Goal: Task Accomplishment & Management: Complete application form

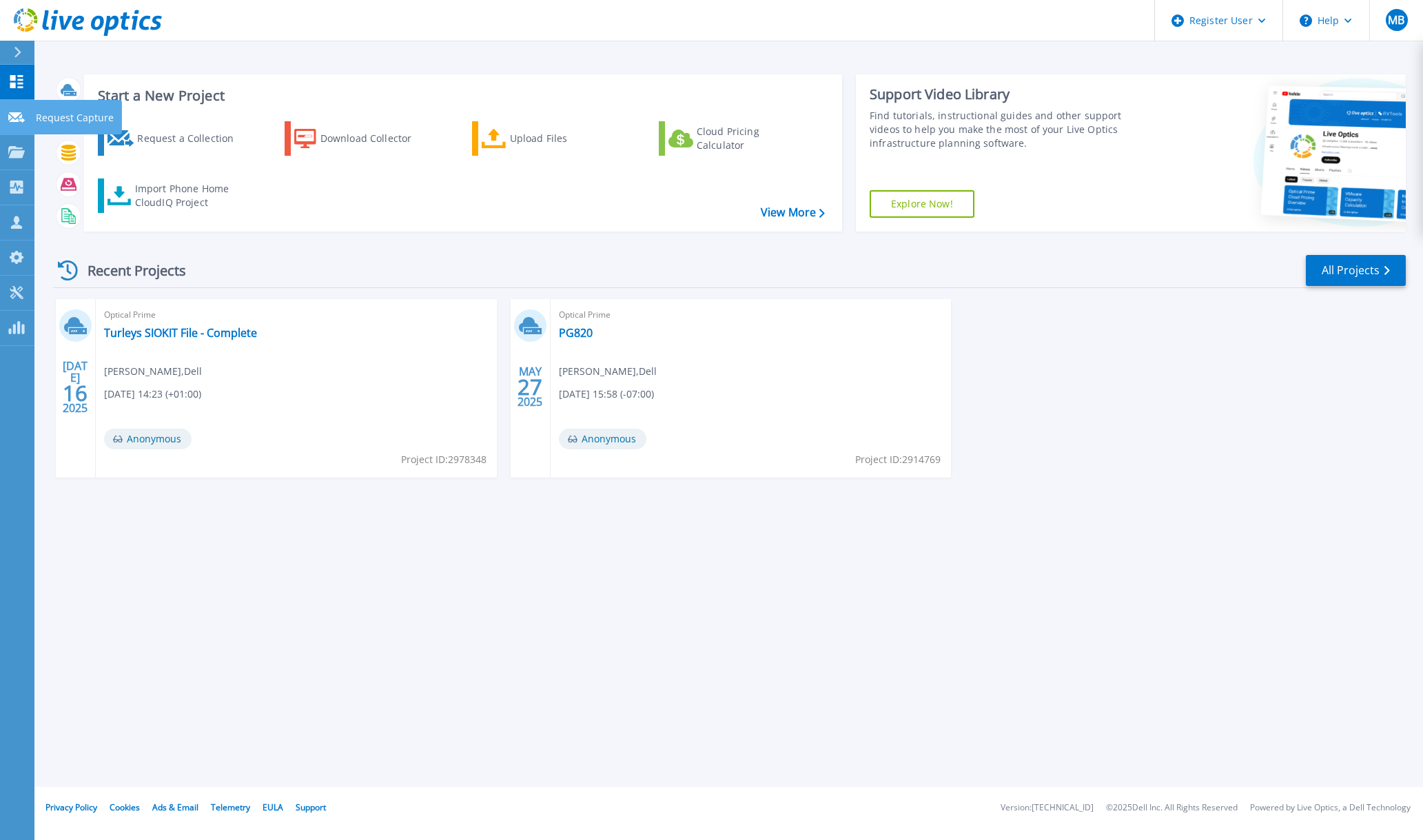
click at [11, 129] on link "Request Capture Request Capture" at bounding box center [17, 117] width 34 height 35
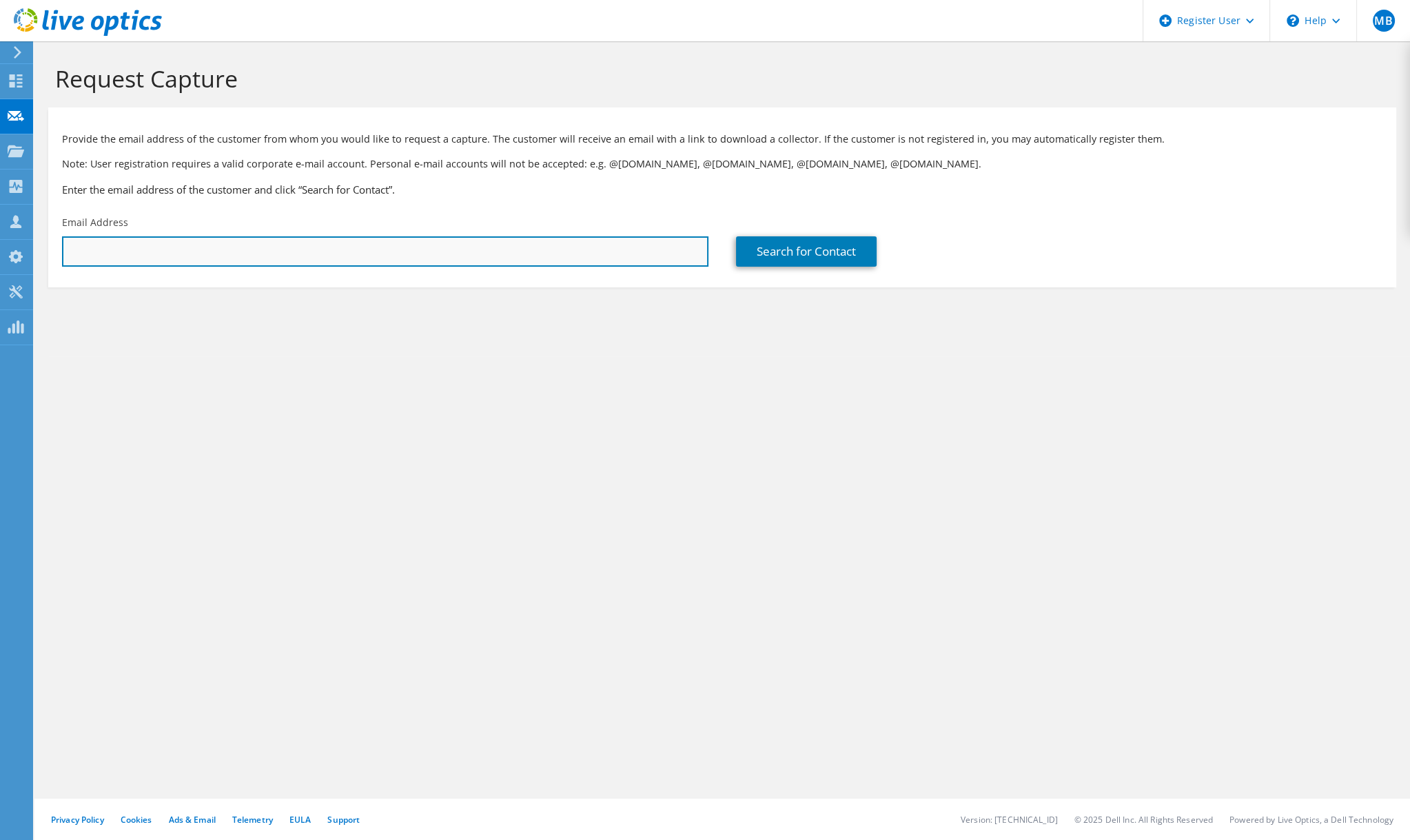
click at [335, 262] on input "text" at bounding box center [386, 252] width 647 height 30
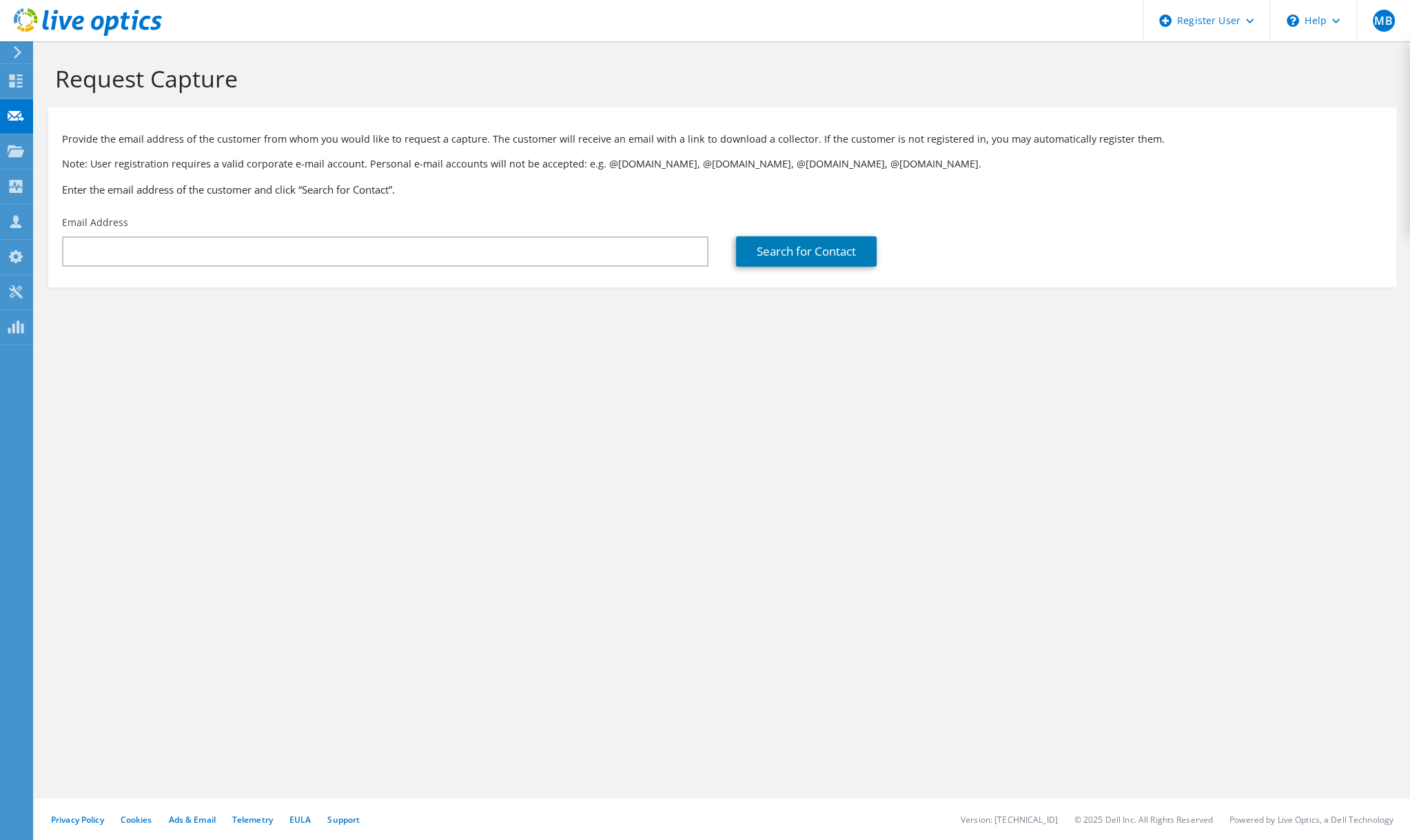
click at [519, 355] on section "Request Capture Provide the email address of the customer from whom you would l…" at bounding box center [722, 199] width 1376 height 315
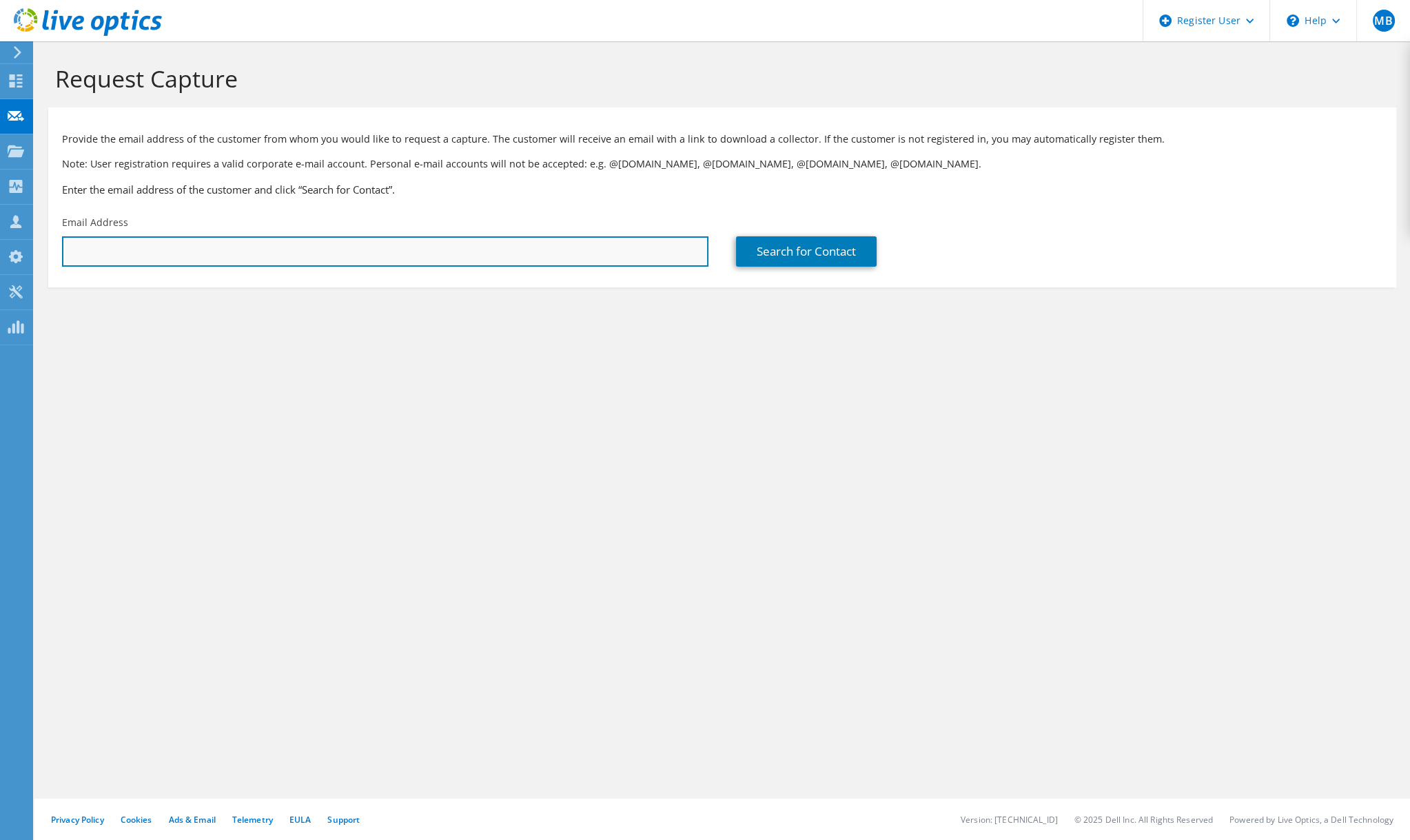
click at [455, 239] on input "text" at bounding box center [386, 252] width 647 height 30
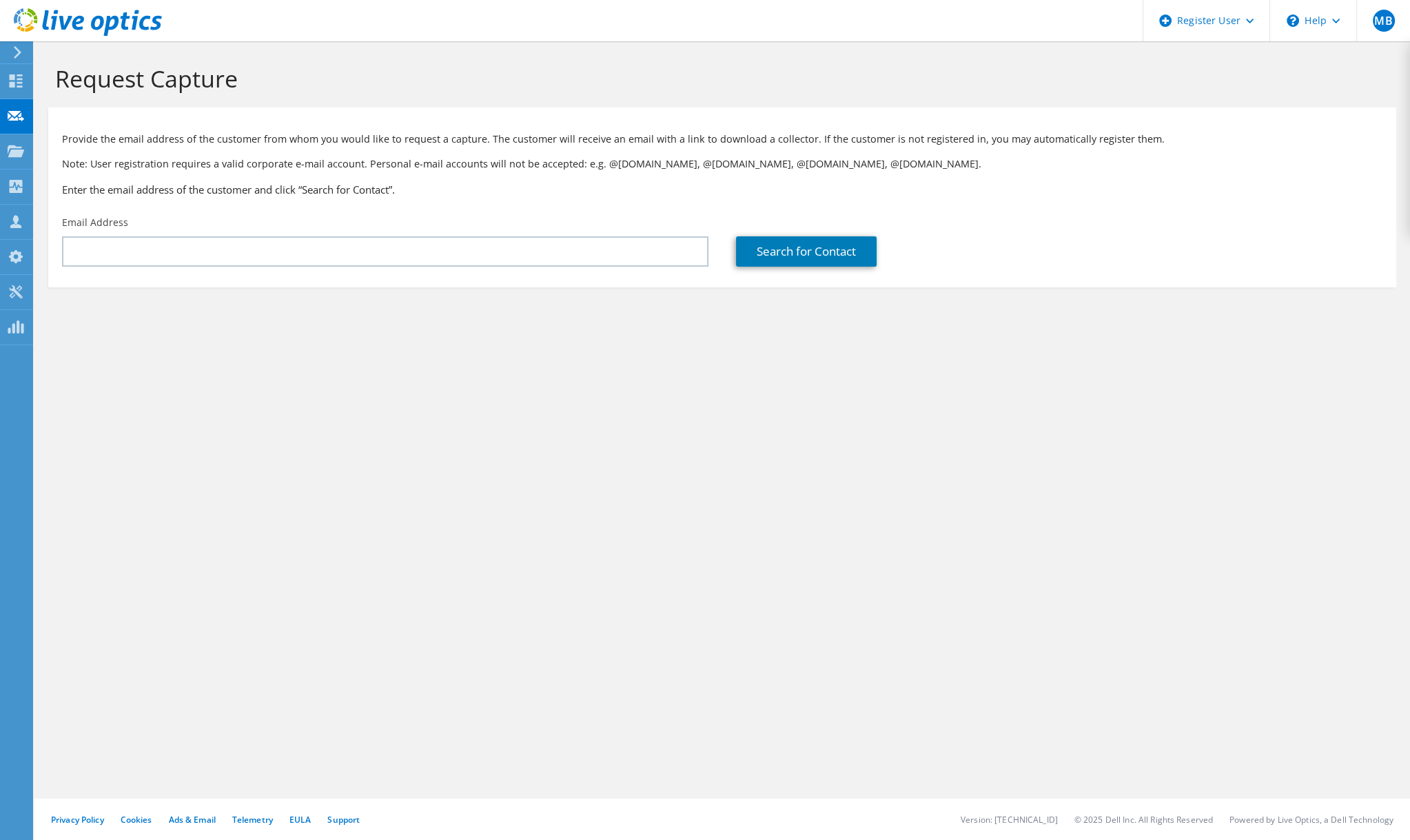
click at [680, 610] on div "Request Capture Provide the email address of the customer from whom you would l…" at bounding box center [722, 441] width 1376 height 798
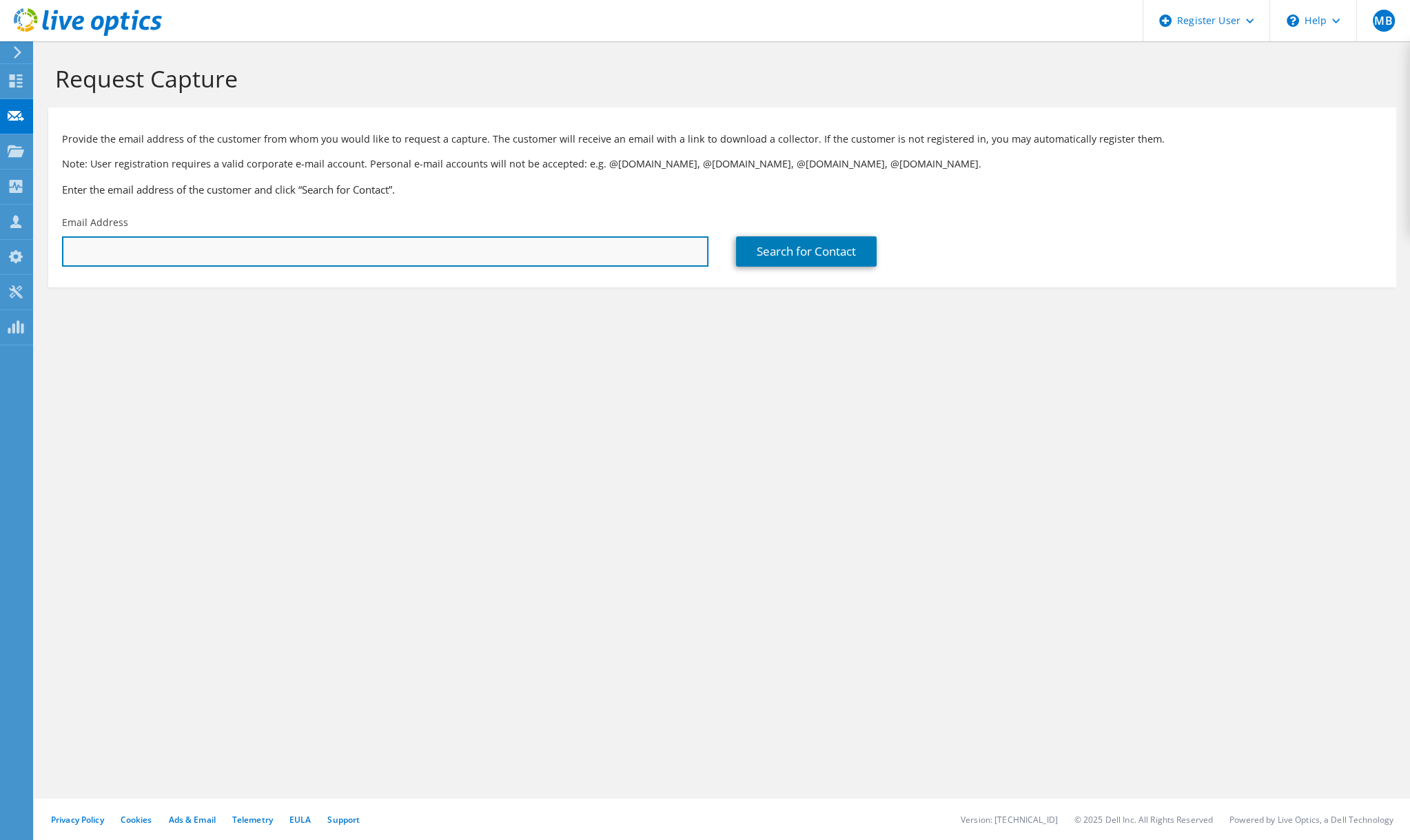
click at [609, 252] on input "text" at bounding box center [386, 252] width 647 height 30
paste input "jcarducci@sudarchitectes.com"
type input "jcarducci@sudarchitectes.com"
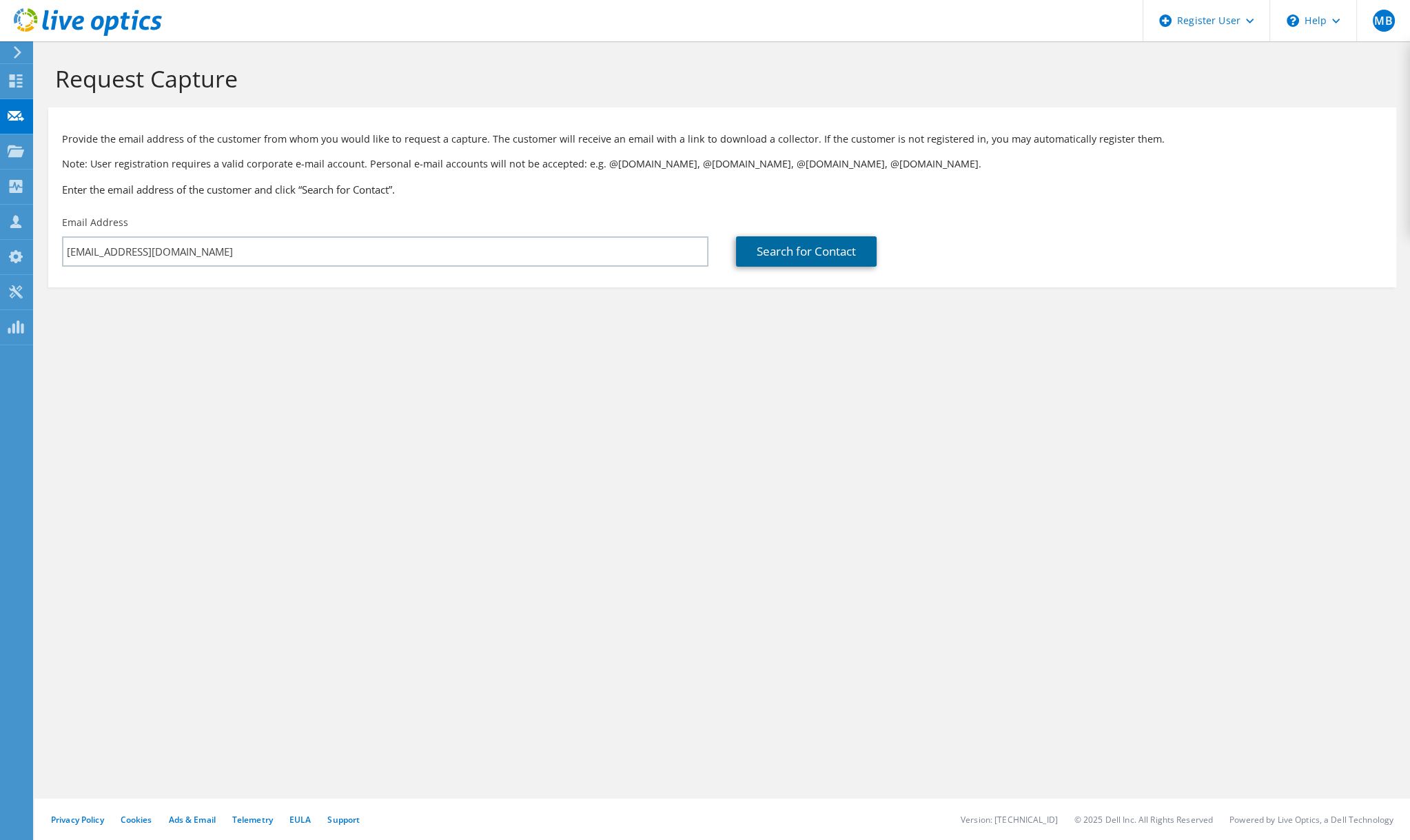
click at [868, 256] on link "Search for Contact" at bounding box center [806, 252] width 140 height 30
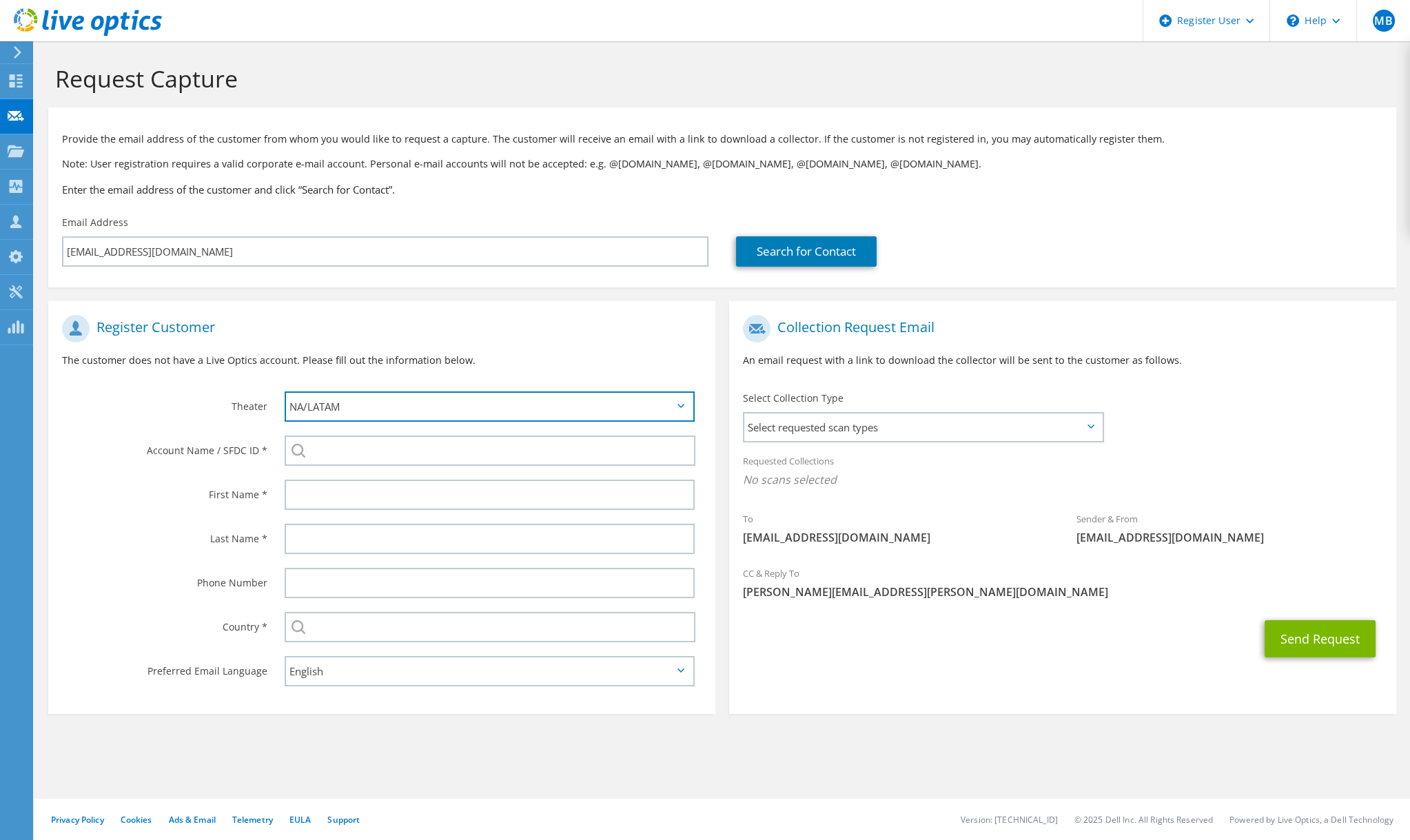
click at [438, 412] on select "APJ EMEA NA/LATAM" at bounding box center [490, 406] width 410 height 30
click at [170, 407] on label "Theater" at bounding box center [165, 402] width 206 height 22
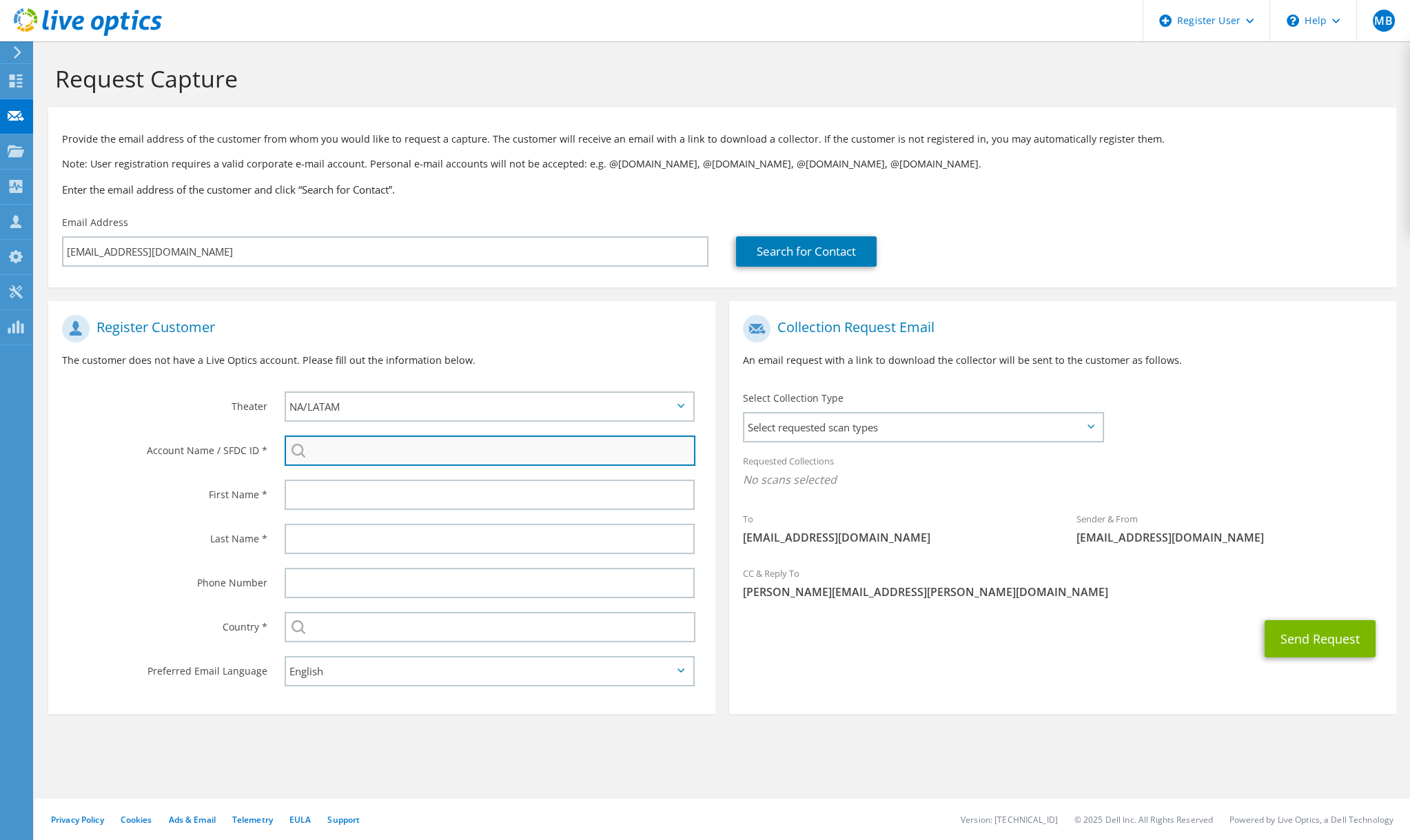
click at [346, 456] on input "search" at bounding box center [490, 451] width 411 height 30
paste input "3412016014"
type input "3412016014"
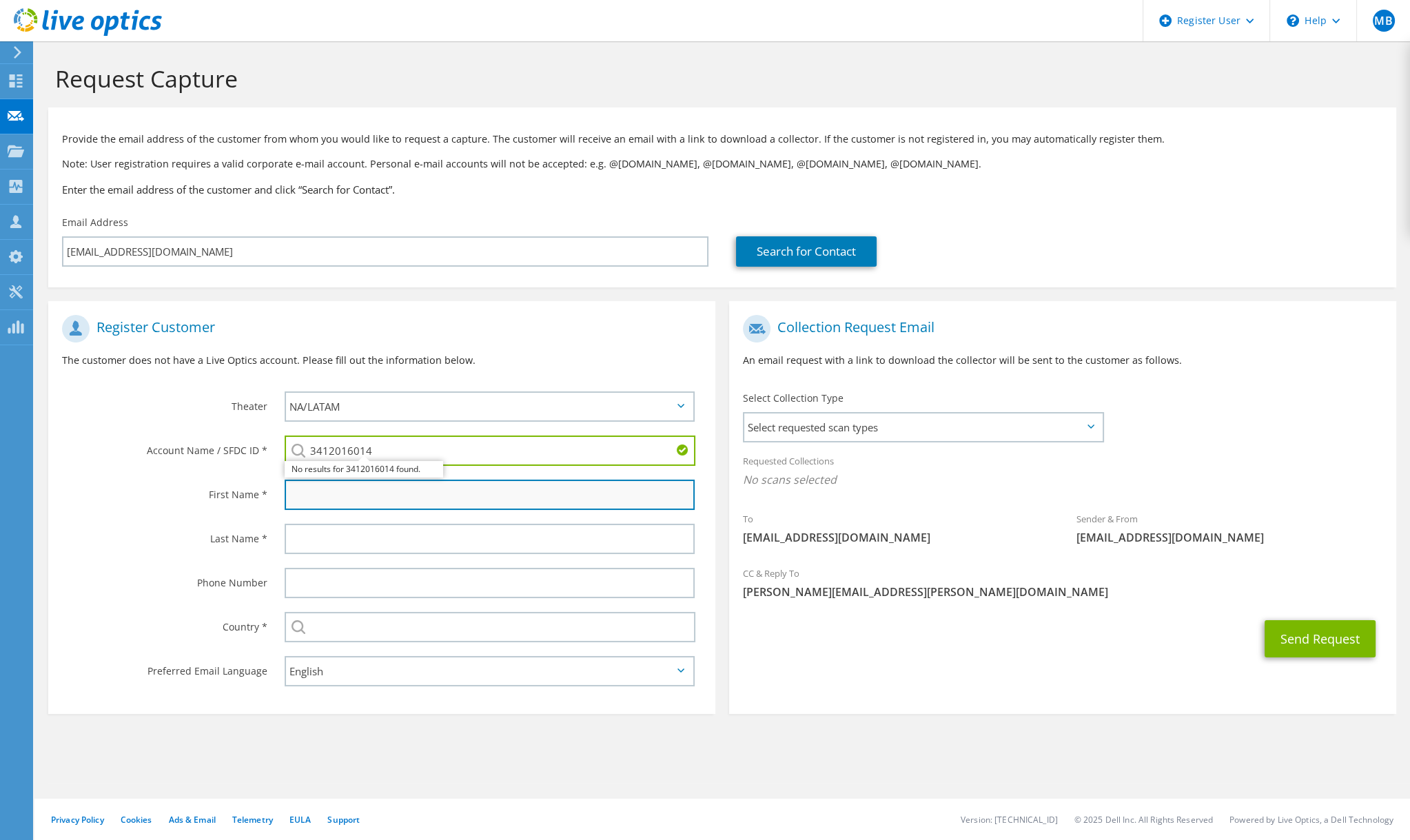
click at [553, 496] on input "text" at bounding box center [490, 495] width 410 height 30
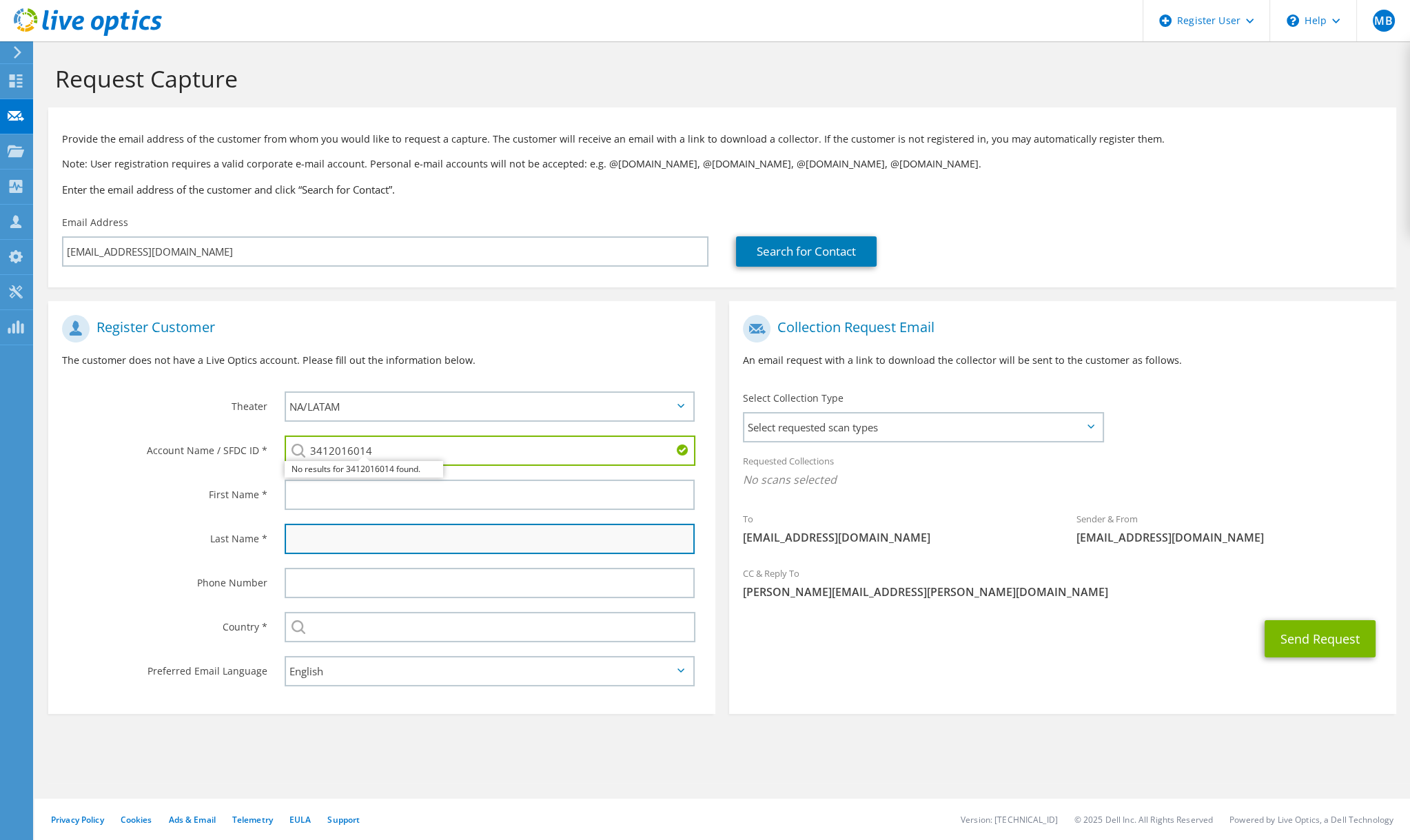
click at [305, 529] on input "text" at bounding box center [490, 539] width 410 height 30
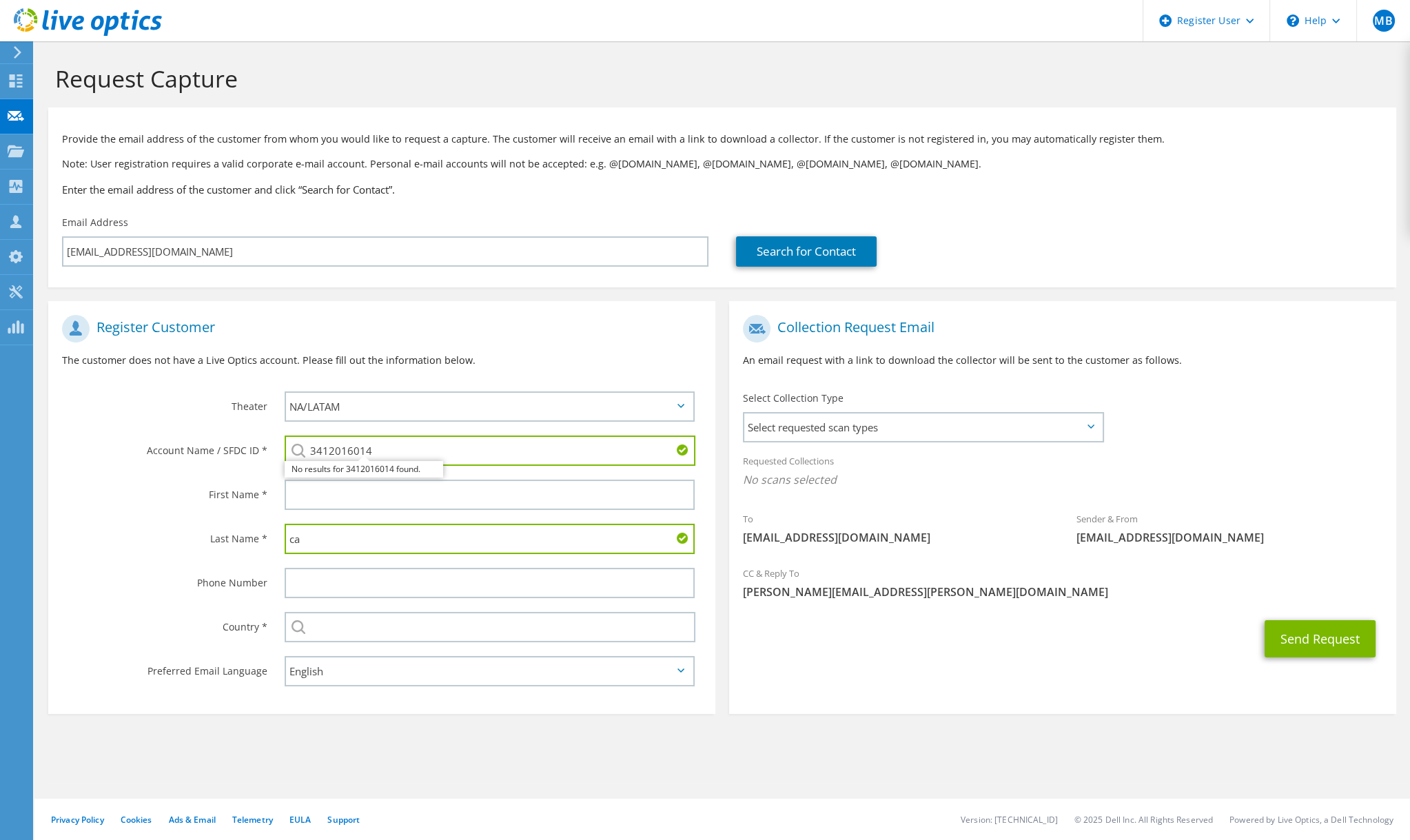
type input "c"
type input "Carducci"
click at [351, 491] on input "text" at bounding box center [490, 495] width 410 height 30
type input "Jérémy"
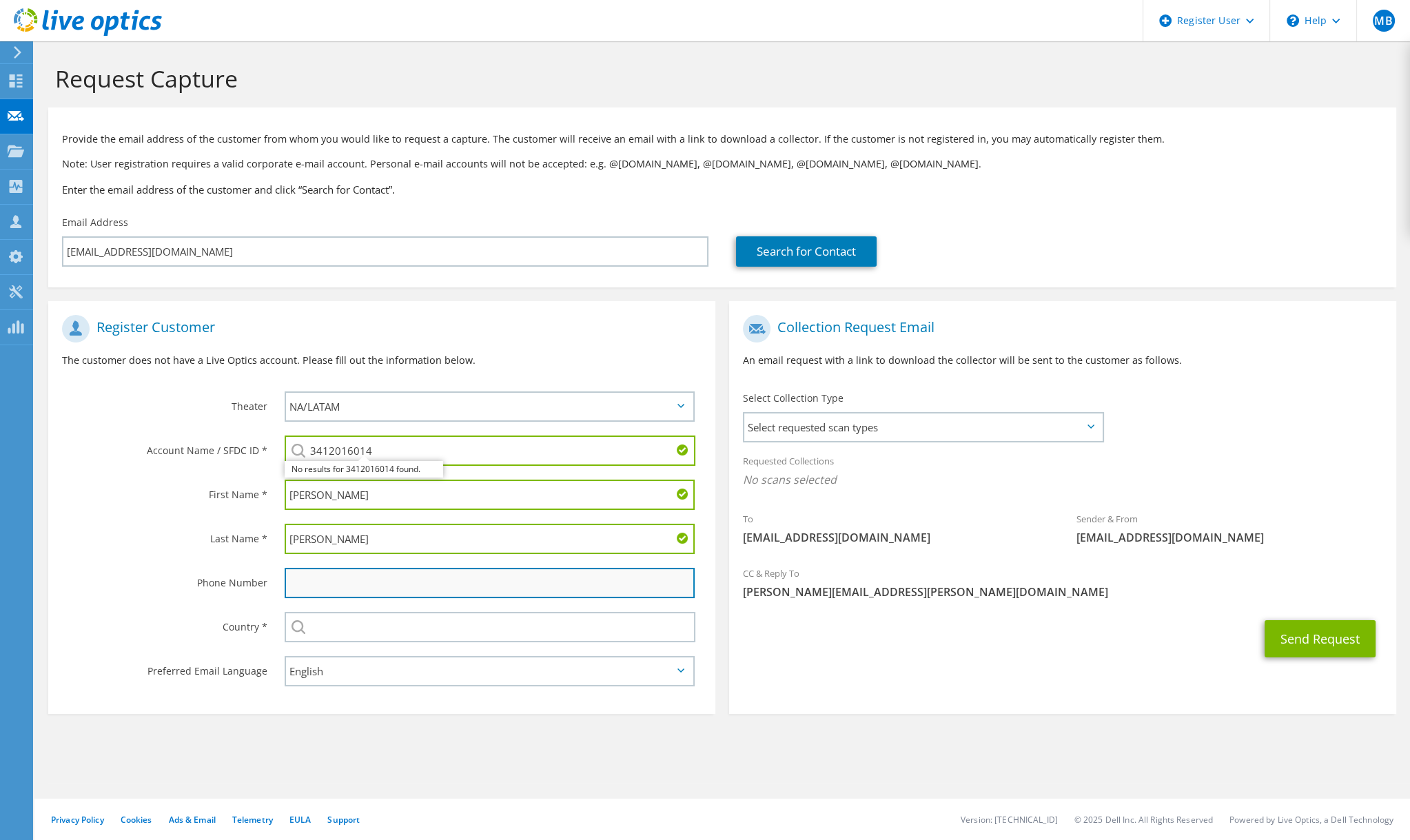
click at [353, 576] on input "text" at bounding box center [490, 583] width 410 height 30
type input "0787452999"
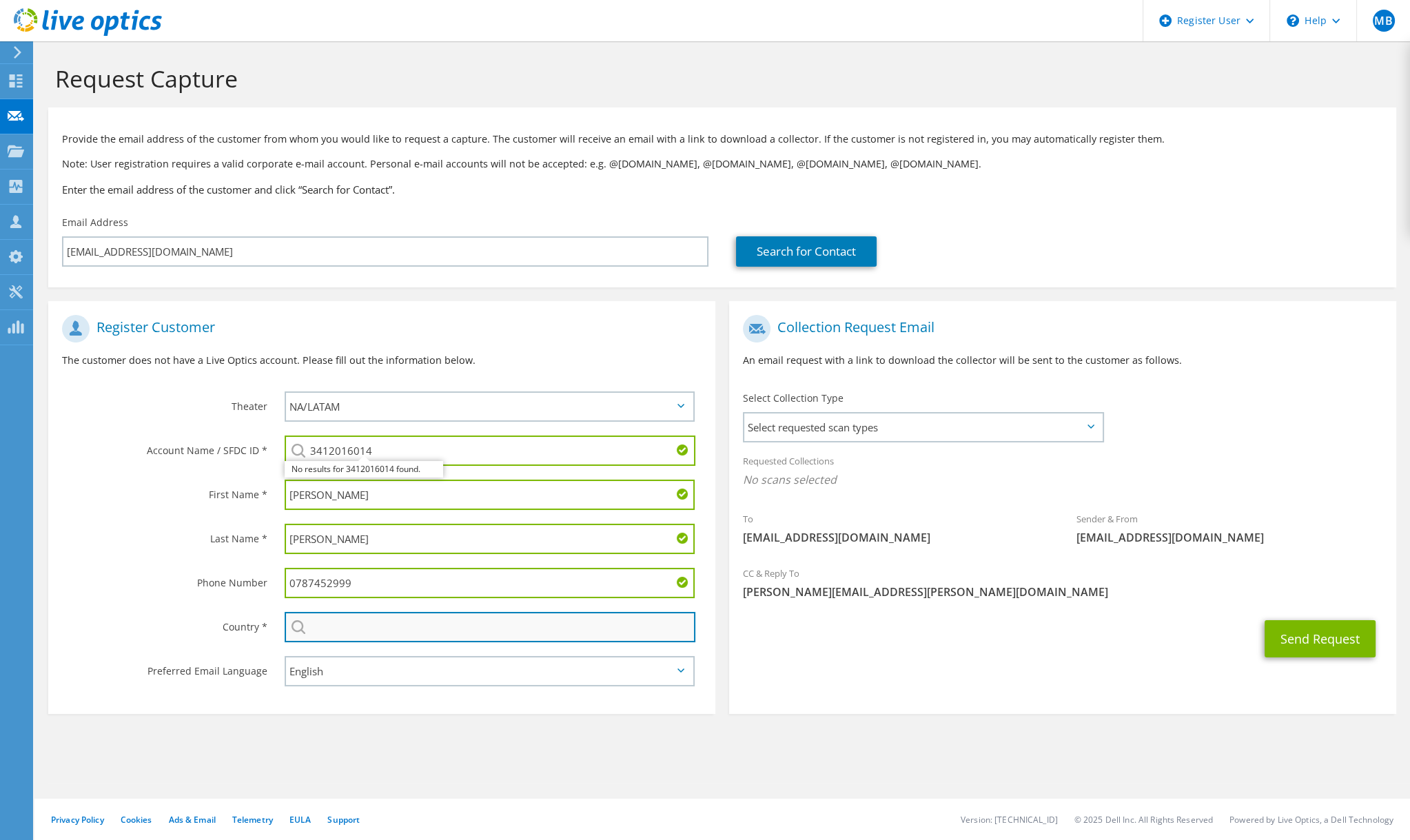
click at [349, 627] on input "text" at bounding box center [490, 627] width 411 height 30
type input "[GEOGRAPHIC_DATA]"
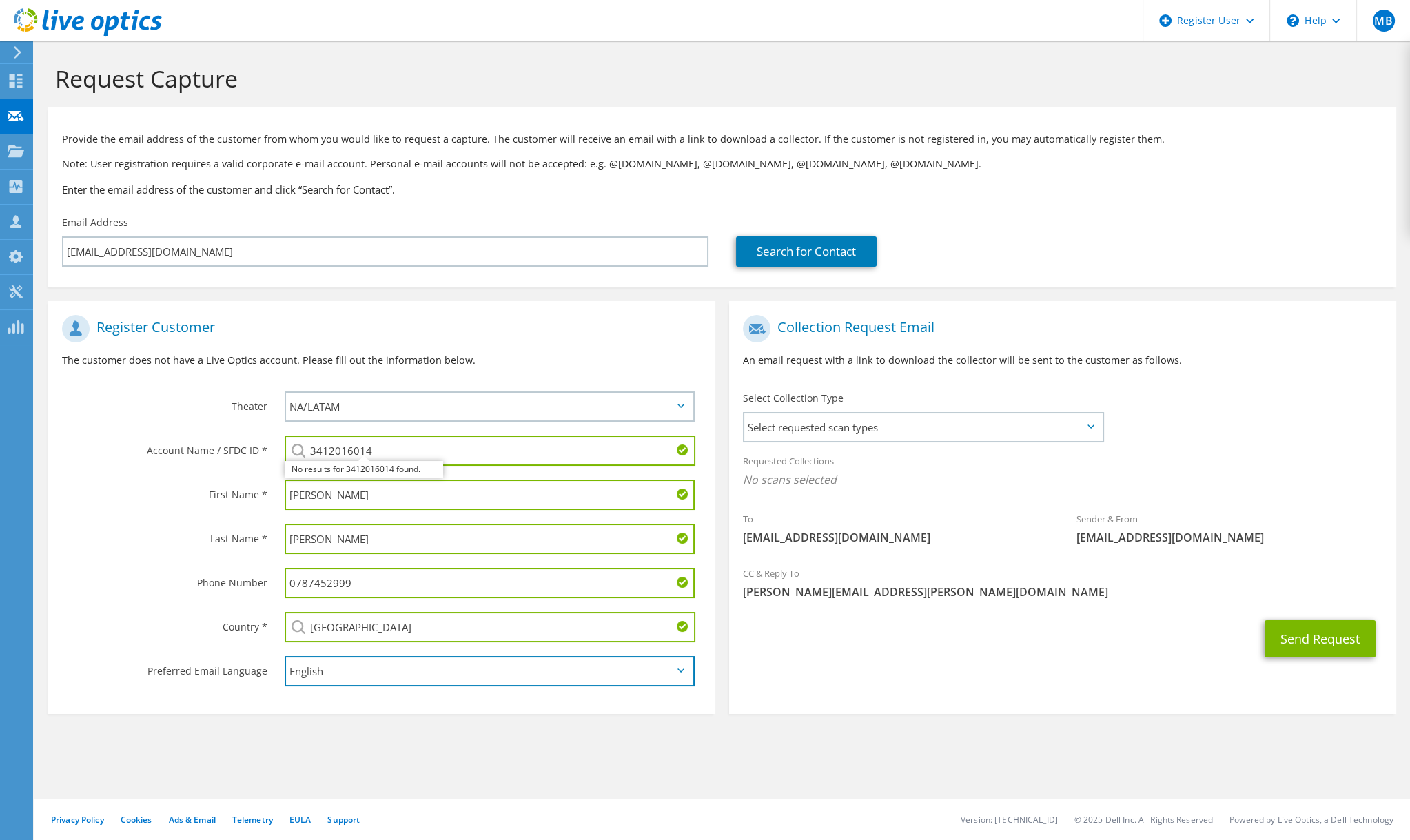
click at [349, 669] on select "English Deutsch Español Français Italiano Polski Português Русский 한국어 中文 日本語" at bounding box center [490, 671] width 410 height 30
select select "fr-FR"
click at [285, 656] on select "English Deutsch Español Français Italiano Polski Português Русский 한국어 中文 日本語" at bounding box center [490, 671] width 410 height 30
click at [223, 682] on div "Preferred Email Language" at bounding box center [159, 671] width 223 height 43
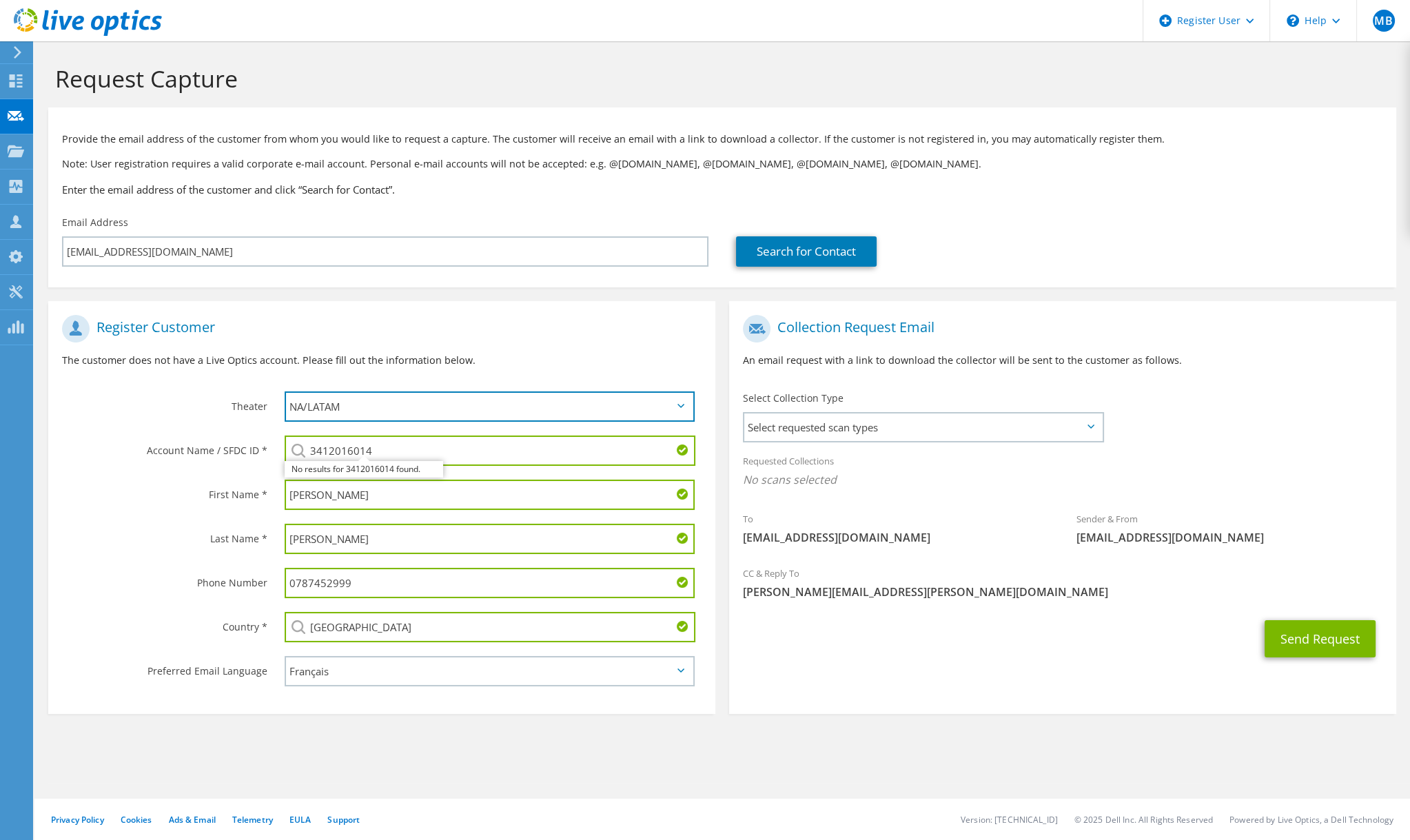
click at [371, 395] on select "APJ EMEA NA/LATAM" at bounding box center [490, 406] width 410 height 30
select select "2"
click at [285, 391] on select "APJ EMEA NA/LATAM" at bounding box center [490, 406] width 410 height 30
click at [239, 442] on label "Account Name / SFDC ID *" at bounding box center [165, 447] width 206 height 22
click at [870, 429] on span "Select requested scan types" at bounding box center [923, 427] width 358 height 27
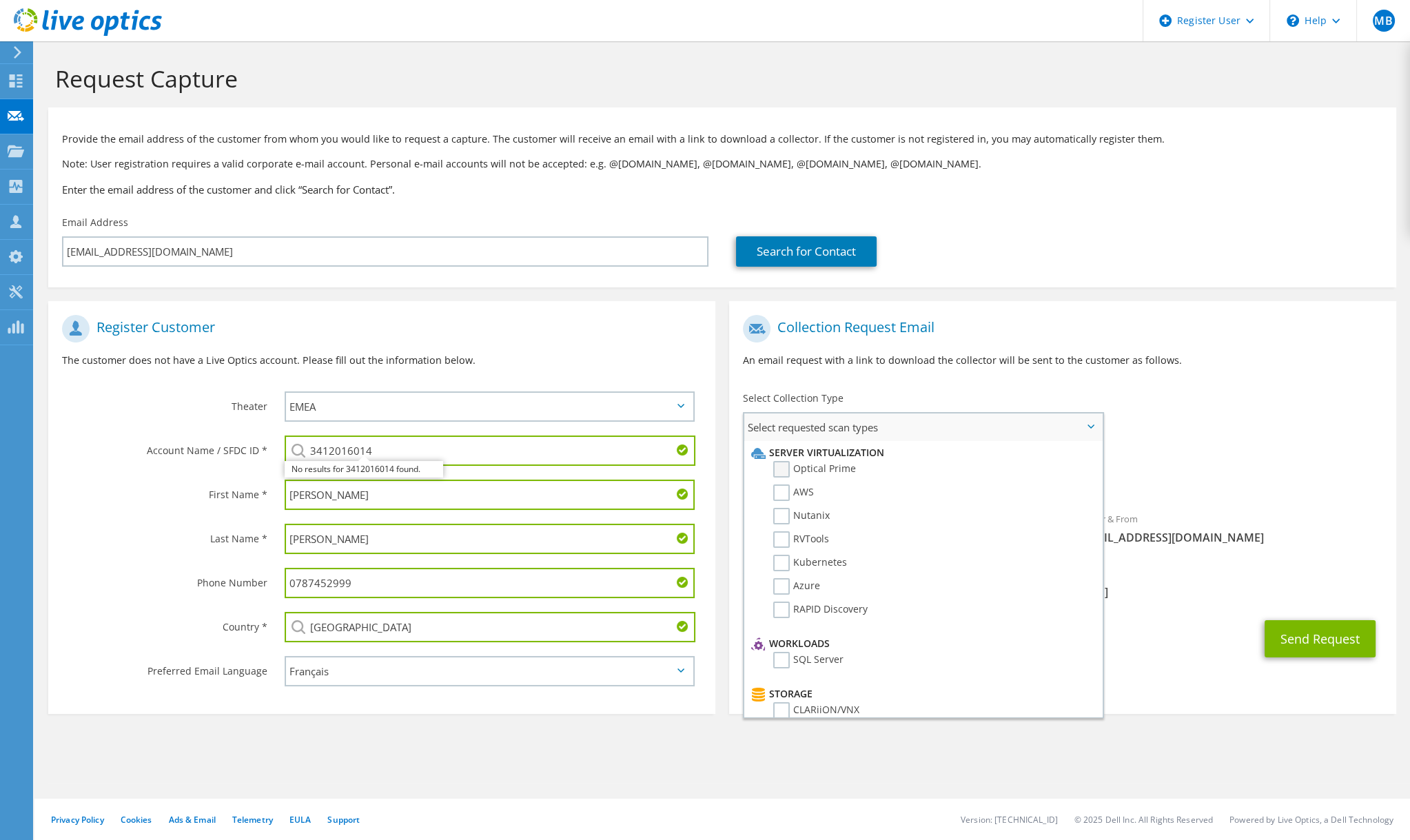
click at [787, 469] on label "Optical Prime" at bounding box center [814, 469] width 82 height 16
click at [0, 0] on input "Optical Prime" at bounding box center [0, 0] width 0 height 0
click at [1266, 429] on div "To jcarducci@sudarchitectes.com Sender & From liveoptics@liveoptics.com" at bounding box center [1062, 436] width 667 height 255
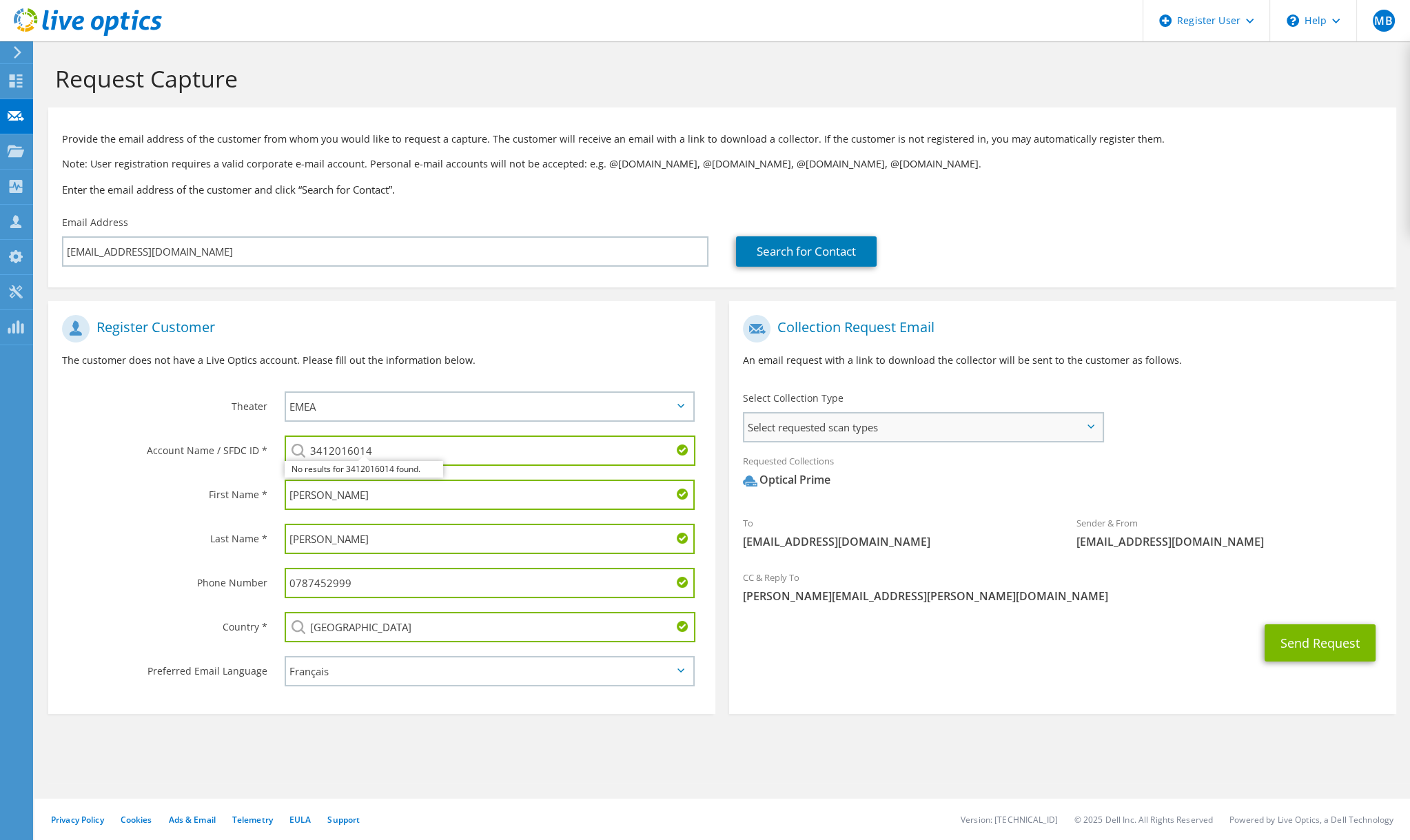
click at [844, 438] on span "Select requested scan types" at bounding box center [923, 427] width 358 height 27
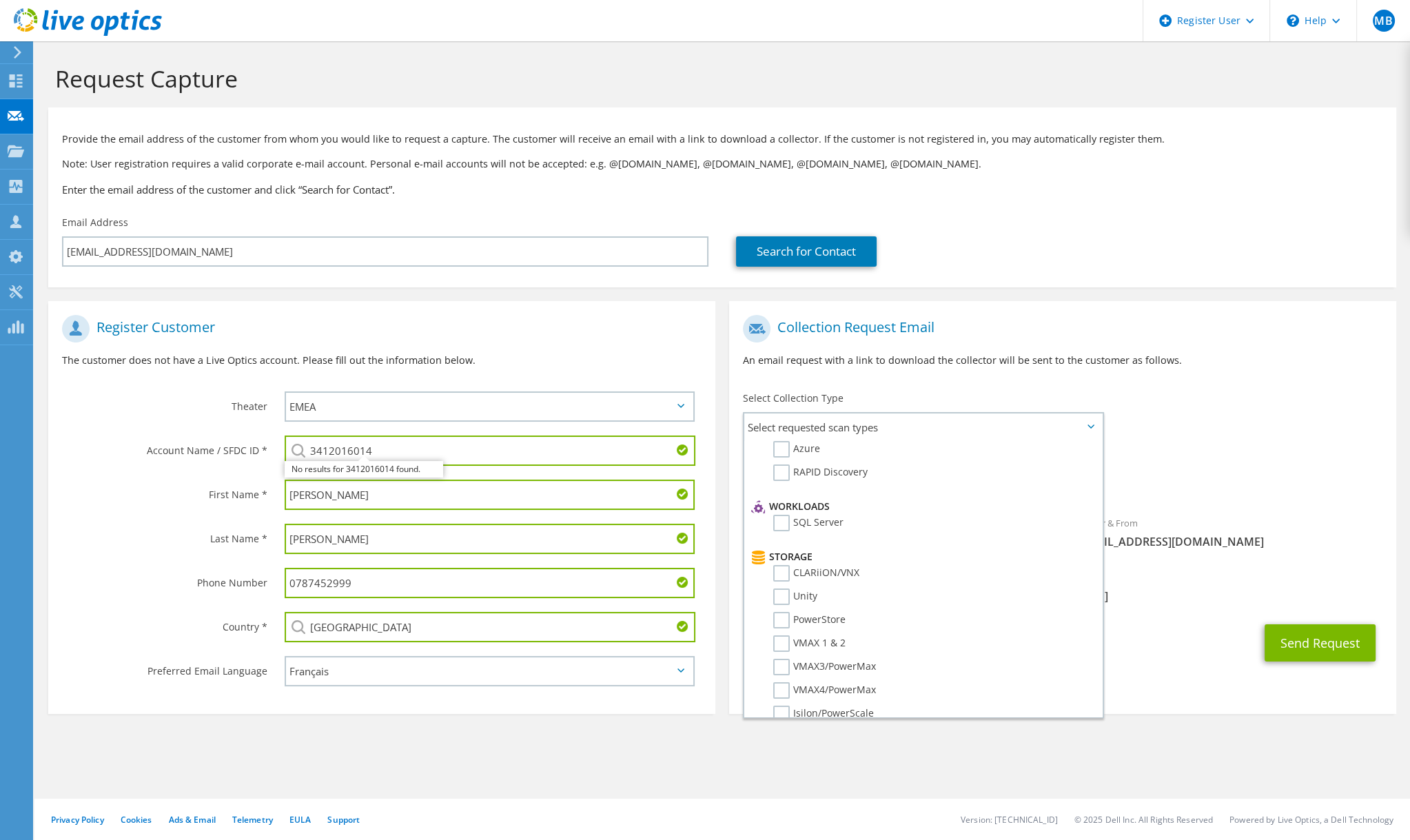
scroll to position [82, 0]
click at [1300, 411] on div "To jcarducci@sudarchitectes.com Sender & From liveoptics@liveoptics.com" at bounding box center [1062, 436] width 667 height 255
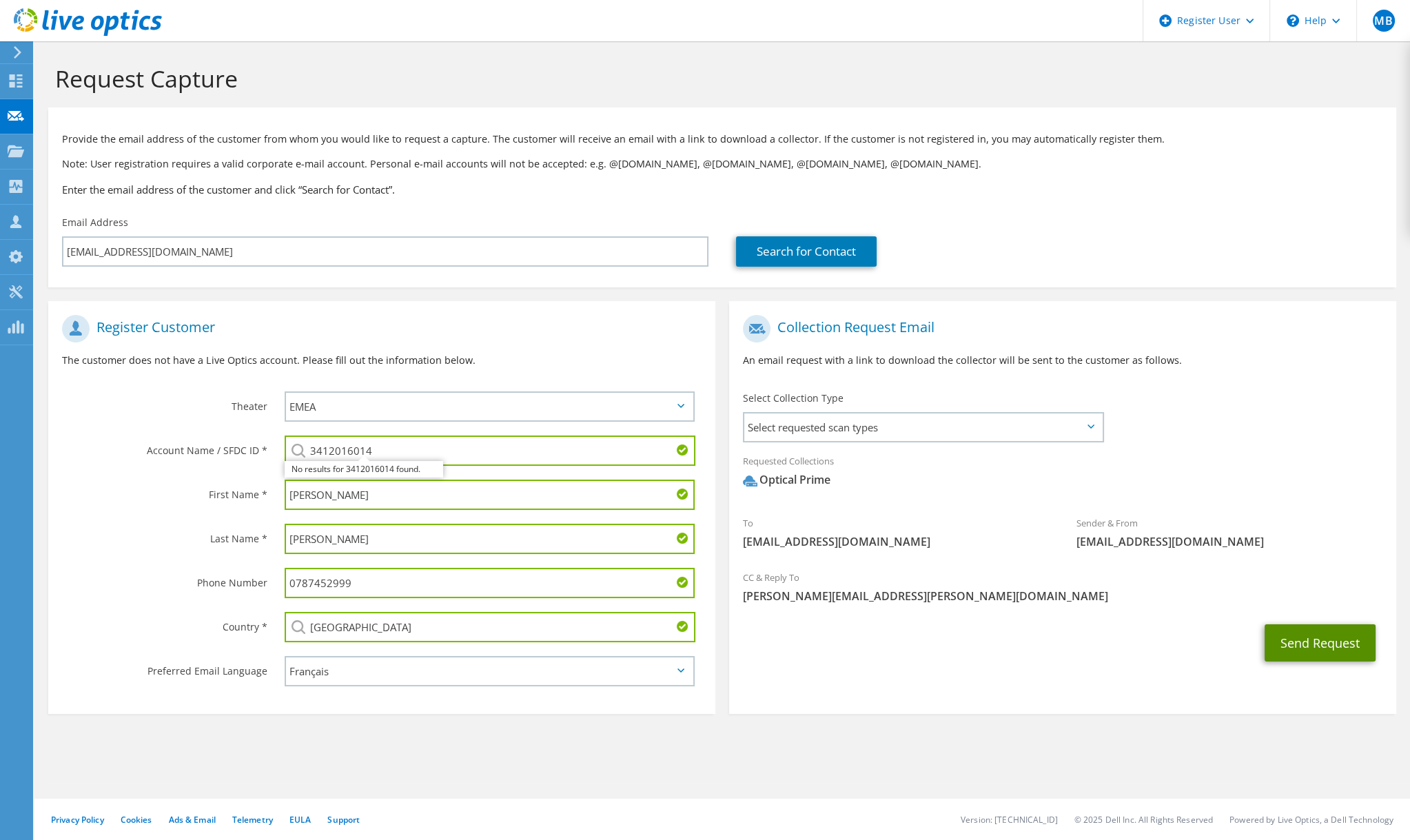
click at [1311, 649] on button "Send Request" at bounding box center [1320, 643] width 111 height 37
